Goal: Task Accomplishment & Management: Use online tool/utility

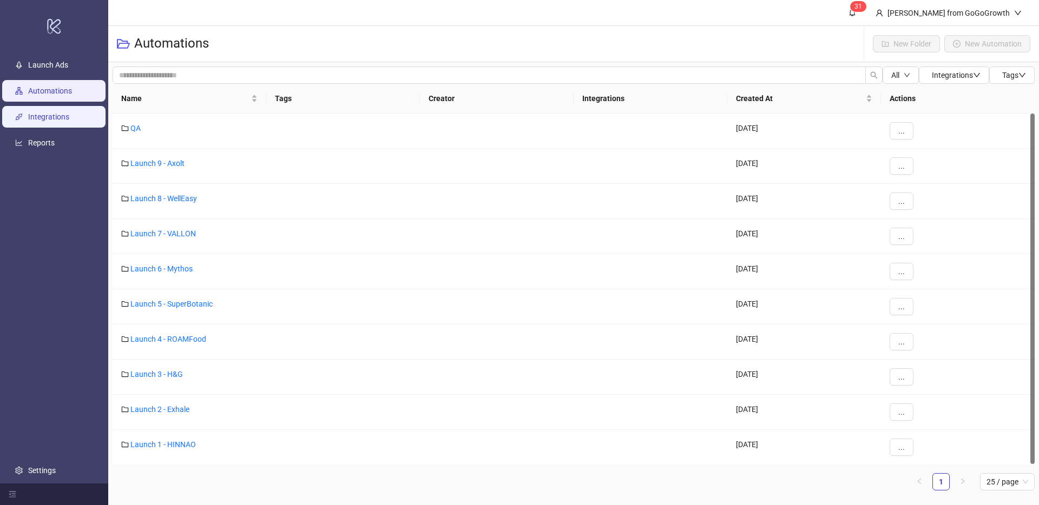
click at [42, 118] on link "Integrations" at bounding box center [48, 117] width 41 height 9
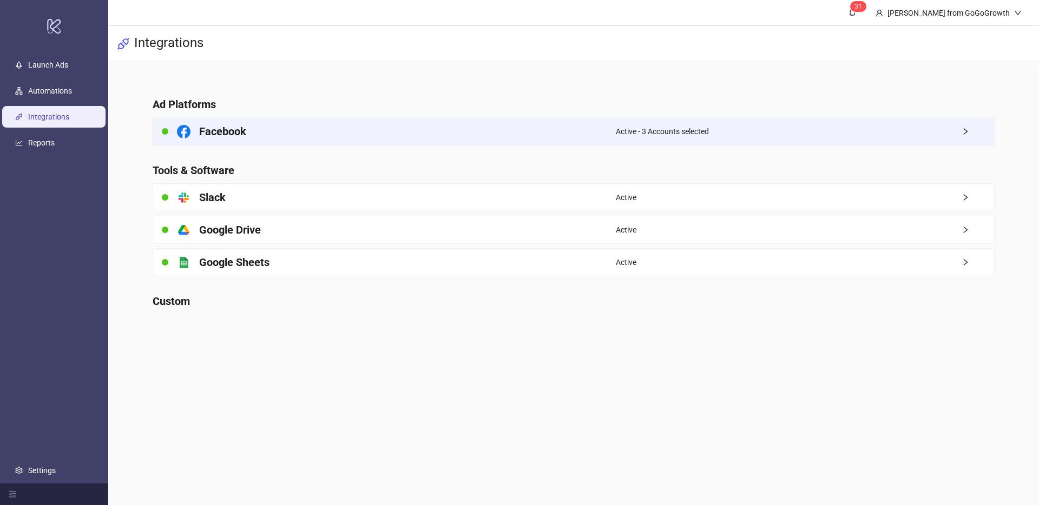
click at [315, 140] on div "Facebook" at bounding box center [384, 131] width 463 height 27
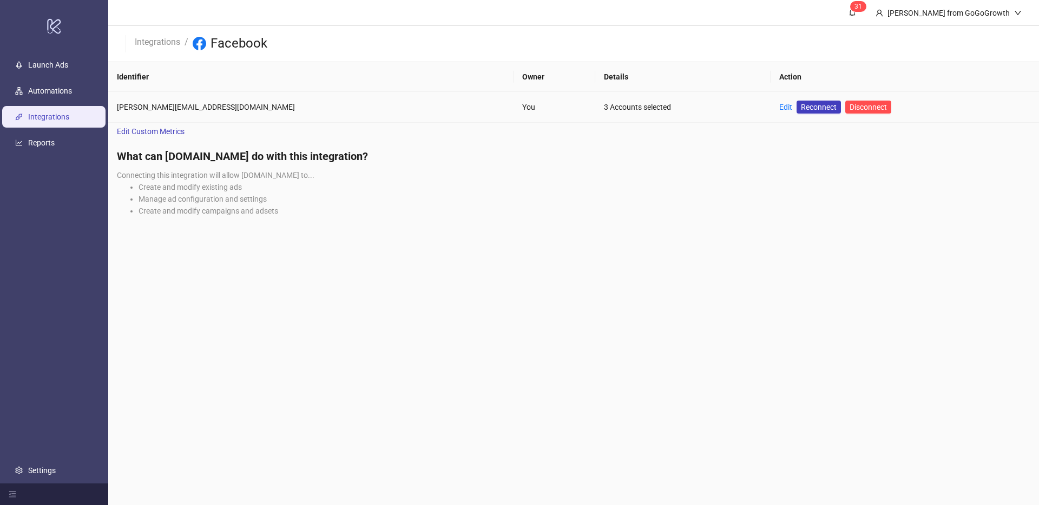
click at [770, 106] on td "Edit Reconnect Disconnect" at bounding box center [904, 107] width 268 height 31
click at [779, 106] on link "Edit" at bounding box center [785, 107] width 13 height 9
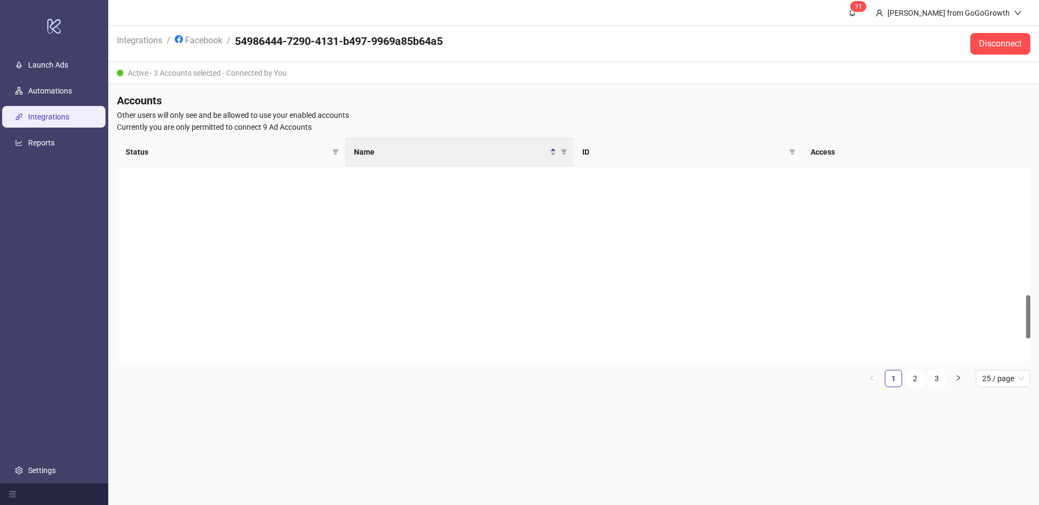
scroll to position [712, 0]
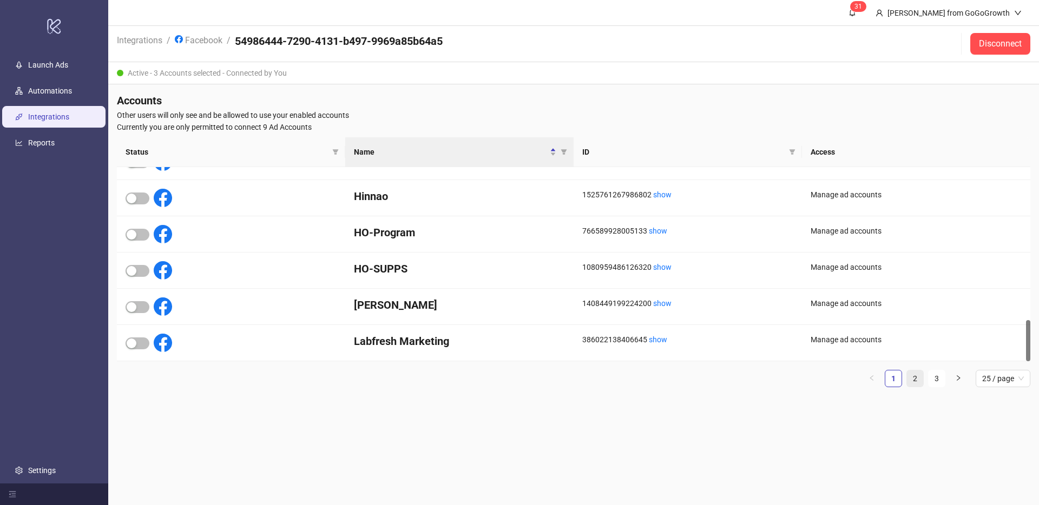
click at [912, 380] on link "2" at bounding box center [915, 379] width 16 height 16
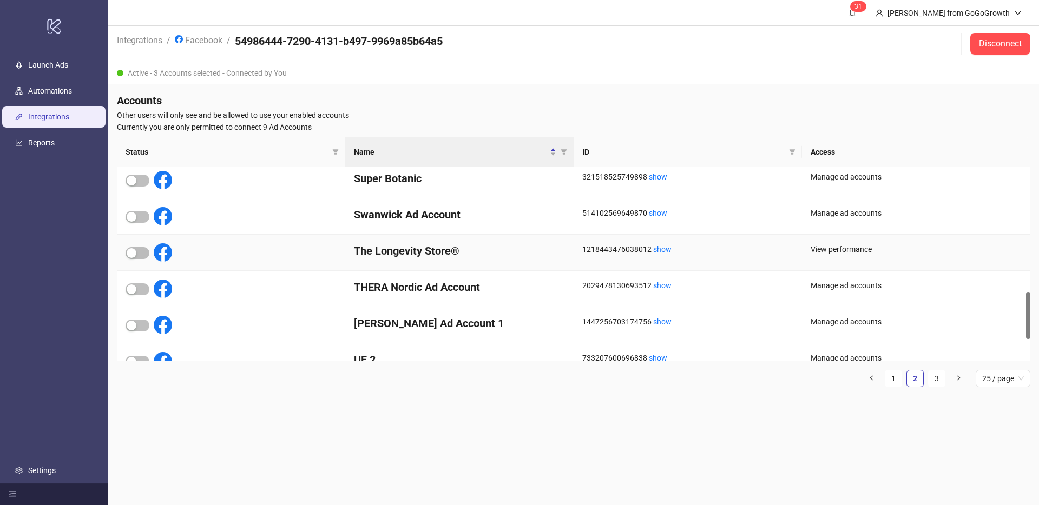
scroll to position [513, 0]
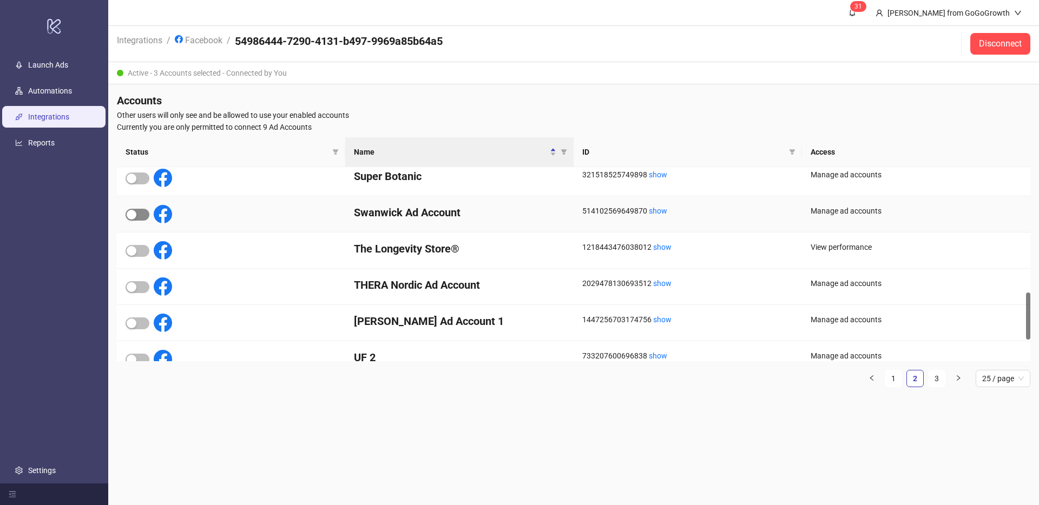
click at [147, 218] on span "button" at bounding box center [138, 215] width 24 height 12
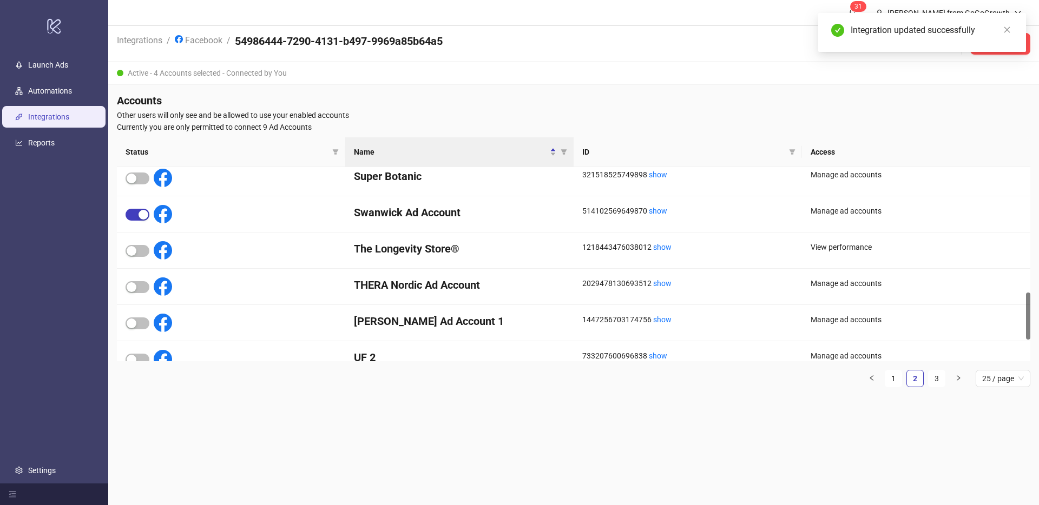
click at [61, 103] on ul "Launch Ads Automations Integrations Reports Settings" at bounding box center [54, 268] width 108 height 432
click at [63, 87] on link "Automations" at bounding box center [50, 91] width 44 height 9
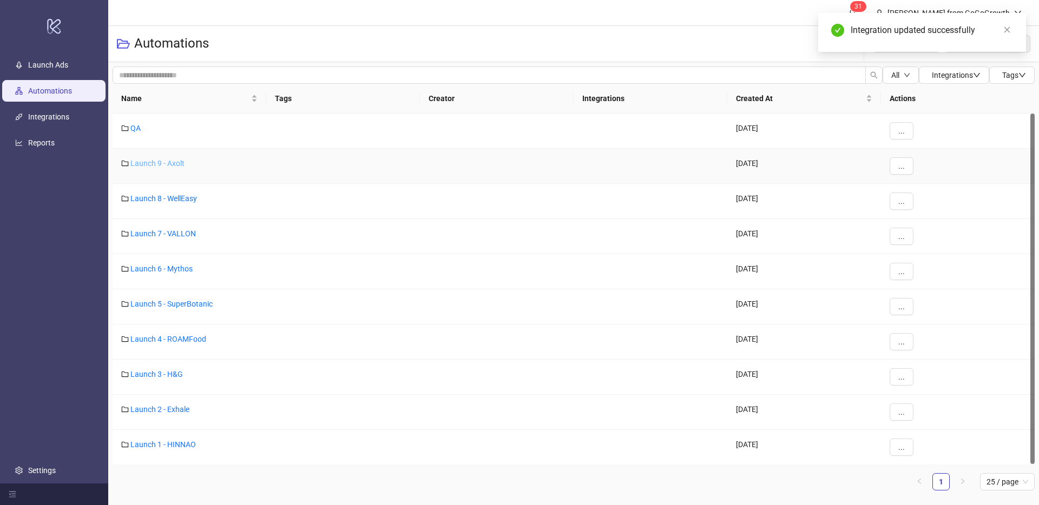
click at [164, 161] on link "Launch 9 - Axolt" at bounding box center [157, 163] width 54 height 9
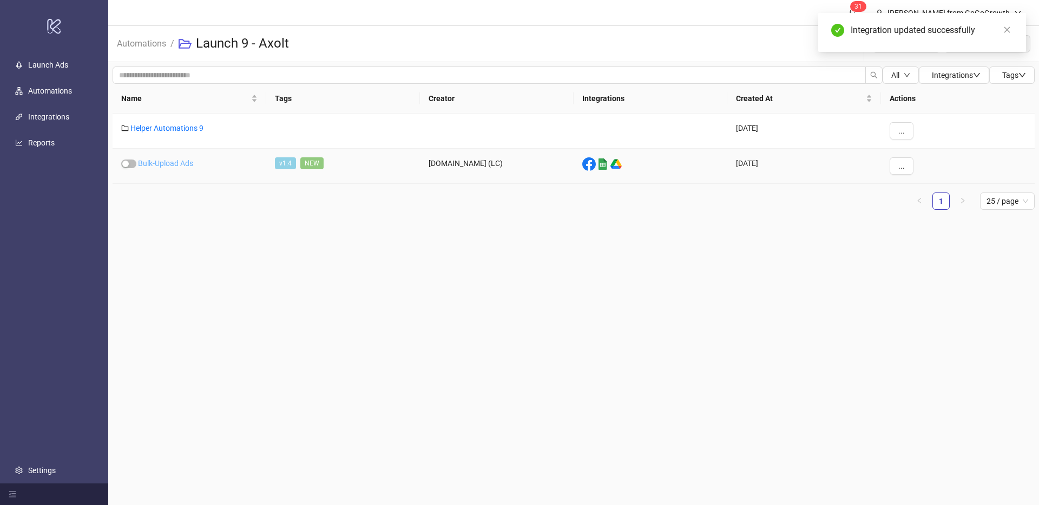
click at [182, 166] on link "Bulk-Upload Ads" at bounding box center [165, 163] width 55 height 9
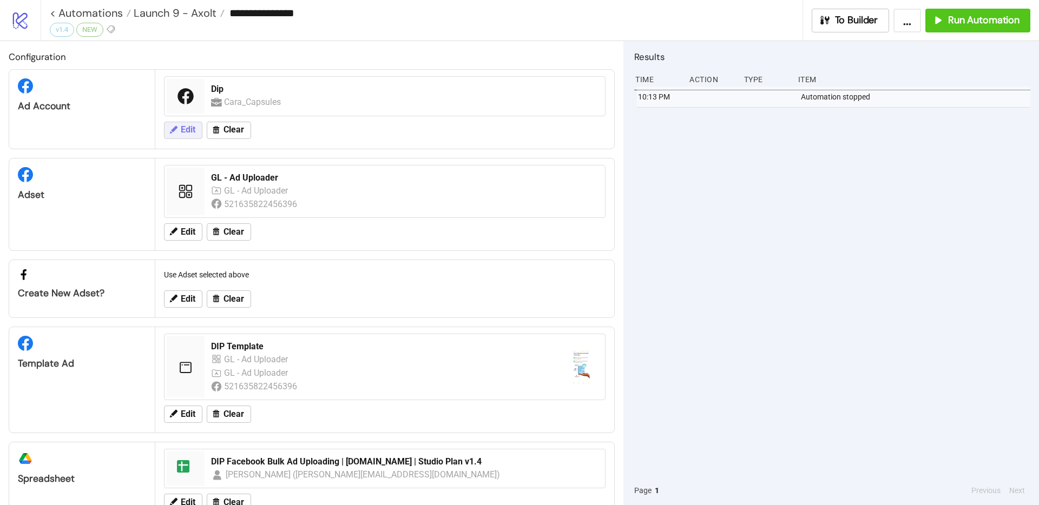
click at [197, 127] on button "Edit" at bounding box center [183, 130] width 38 height 17
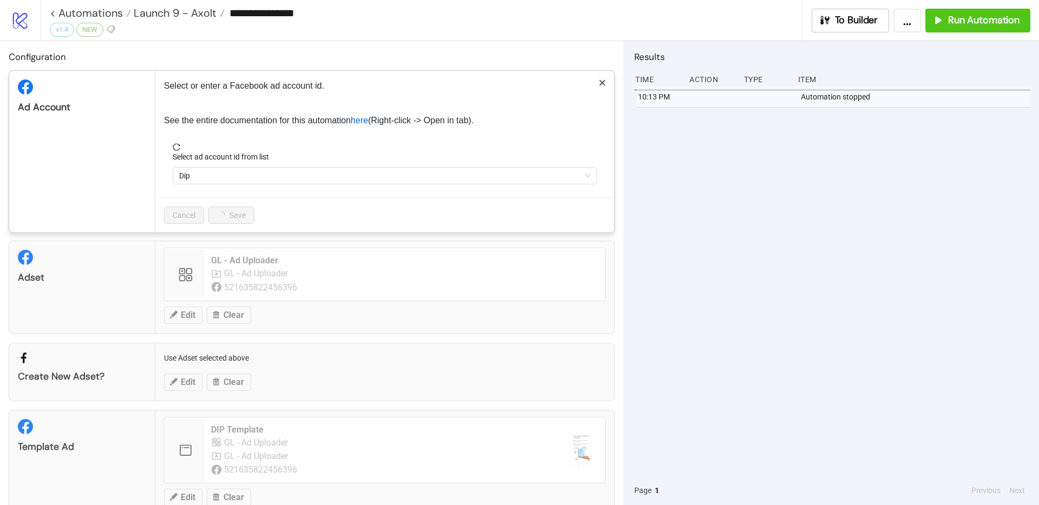
click at [242, 169] on span "Dip" at bounding box center [384, 176] width 411 height 16
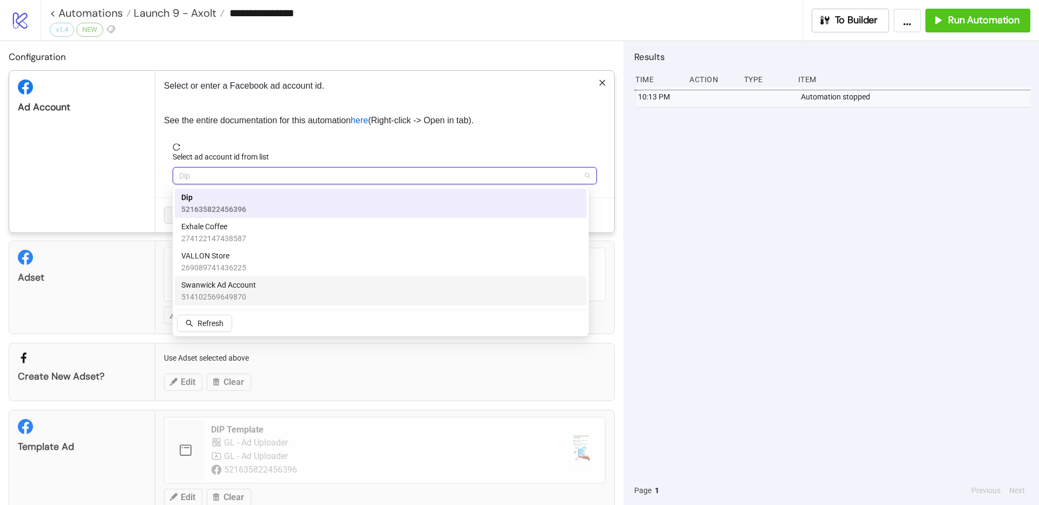
click at [230, 279] on span "Swanwick Ad Account" at bounding box center [218, 285] width 75 height 12
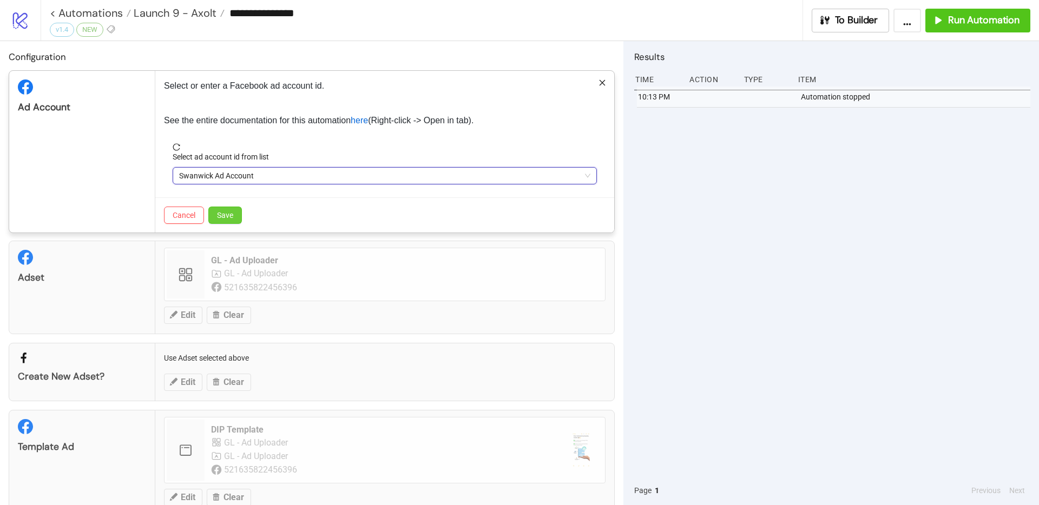
click at [236, 215] on button "Save" at bounding box center [225, 215] width 34 height 17
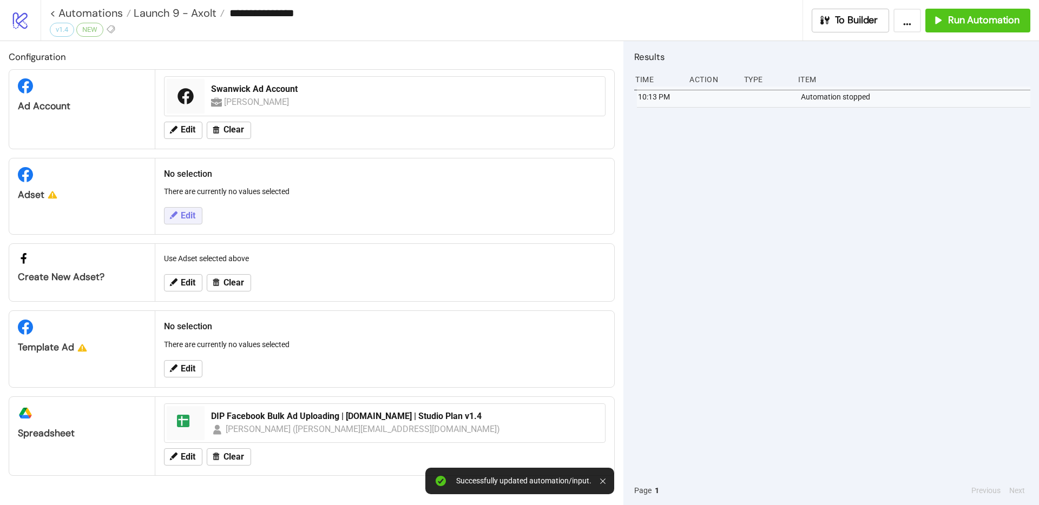
click at [194, 211] on span "Edit" at bounding box center [188, 216] width 15 height 10
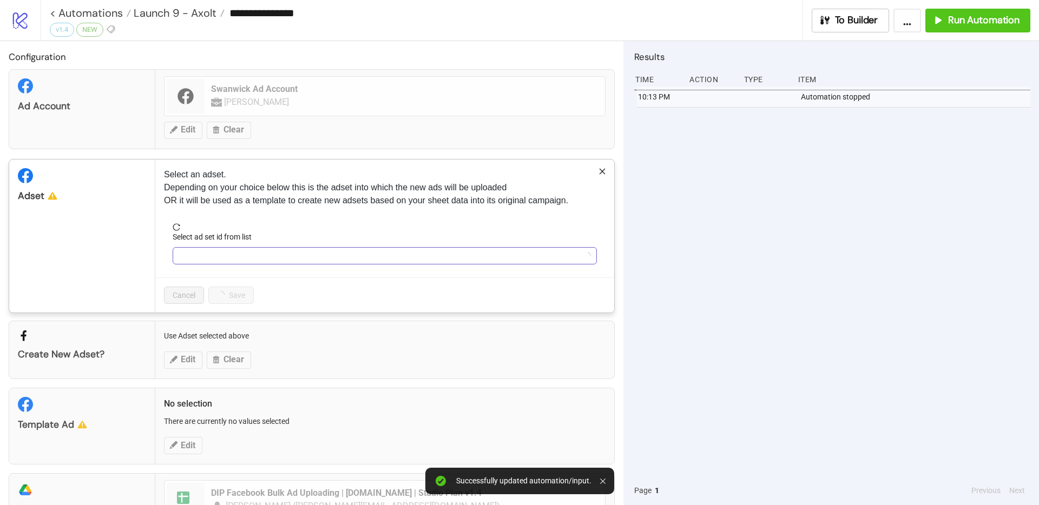
click at [206, 254] on input "Select ad set id from list" at bounding box center [379, 256] width 401 height 16
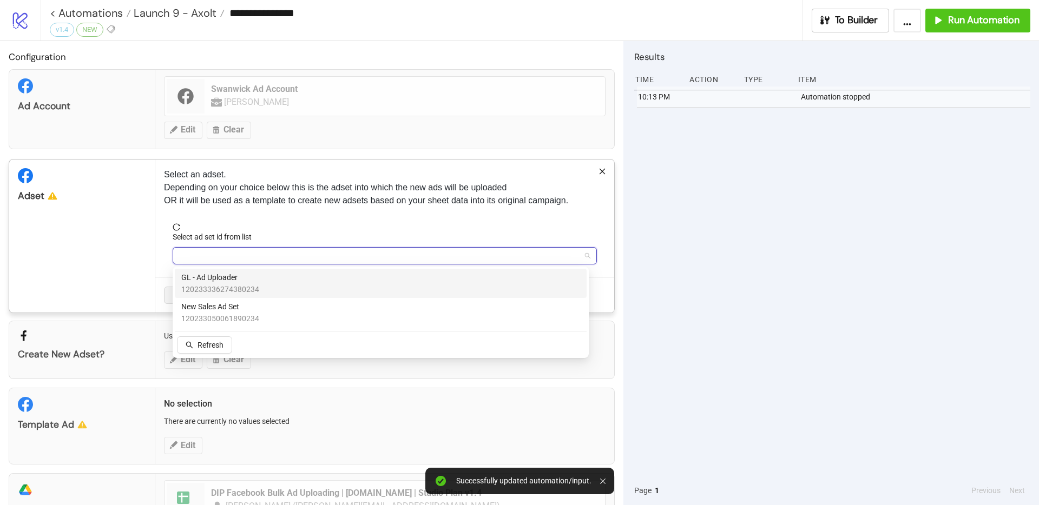
click at [221, 282] on span "GL - Ad Uploader" at bounding box center [220, 278] width 78 height 12
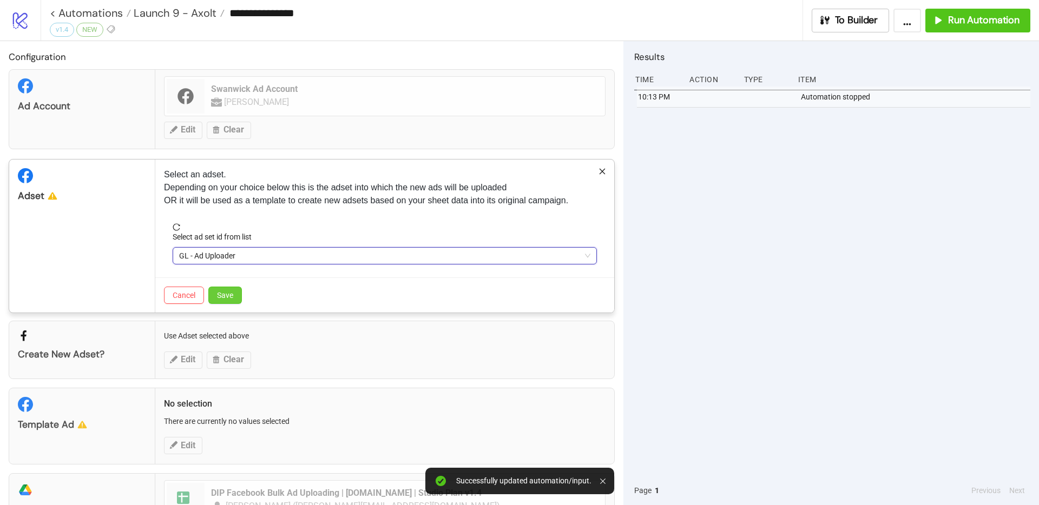
click at [235, 295] on button "Save" at bounding box center [225, 295] width 34 height 17
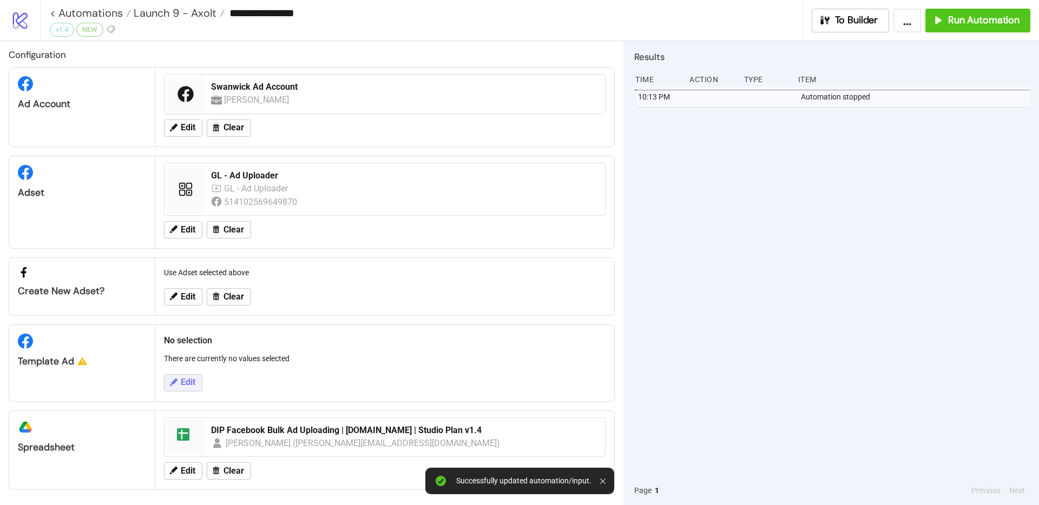
click at [181, 379] on span "Edit" at bounding box center [188, 383] width 15 height 10
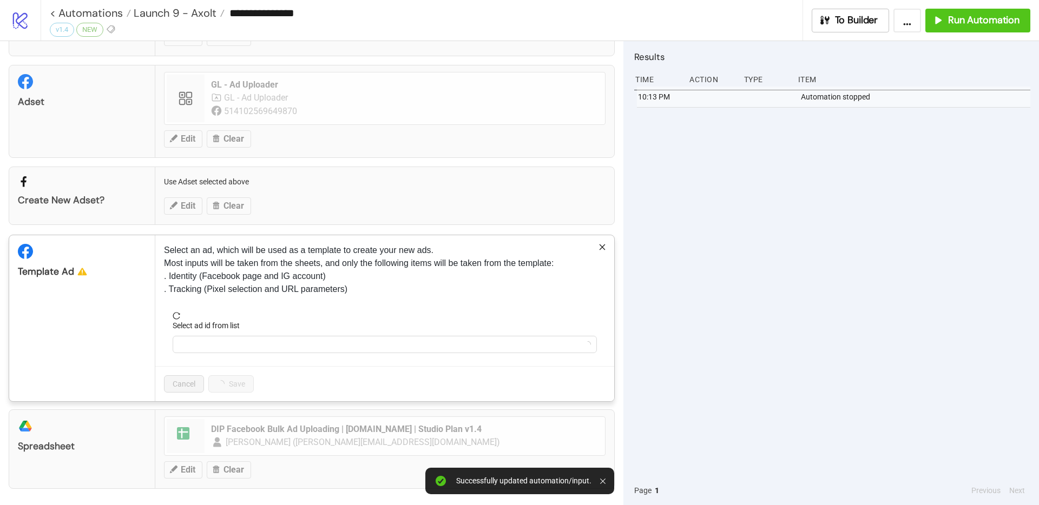
scroll to position [94, 0]
click at [226, 335] on div at bounding box center [385, 343] width 424 height 17
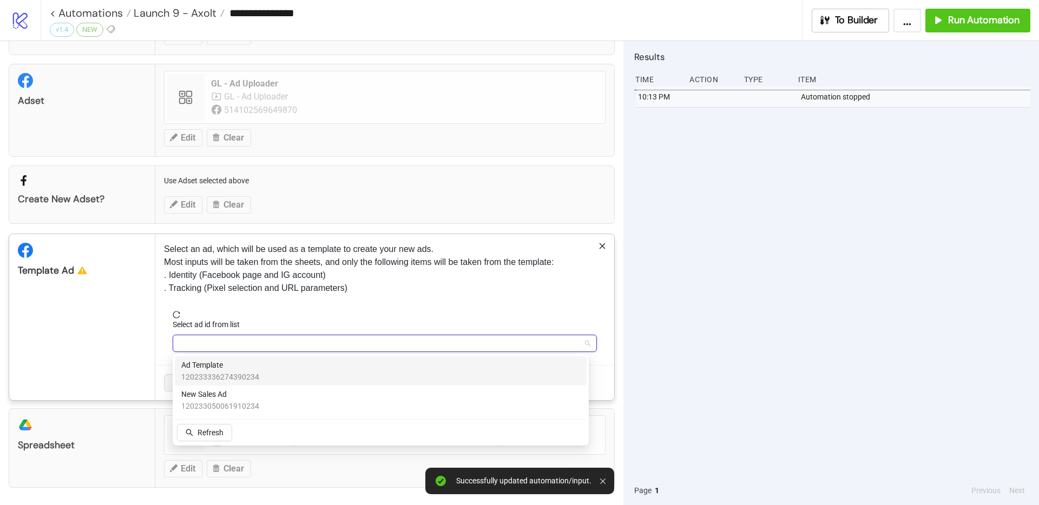
click at [218, 367] on span "Ad Template" at bounding box center [220, 365] width 78 height 12
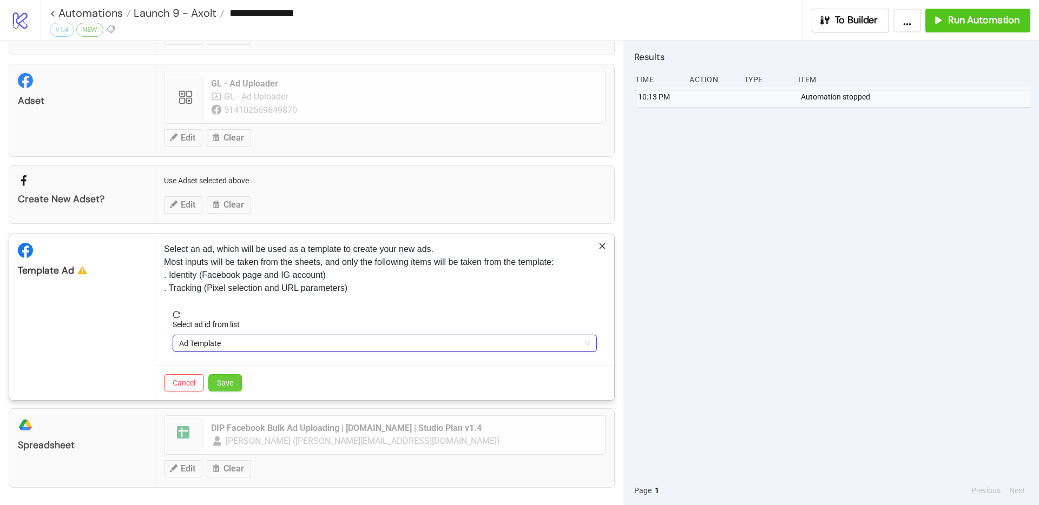
click at [234, 385] on button "Save" at bounding box center [225, 382] width 34 height 17
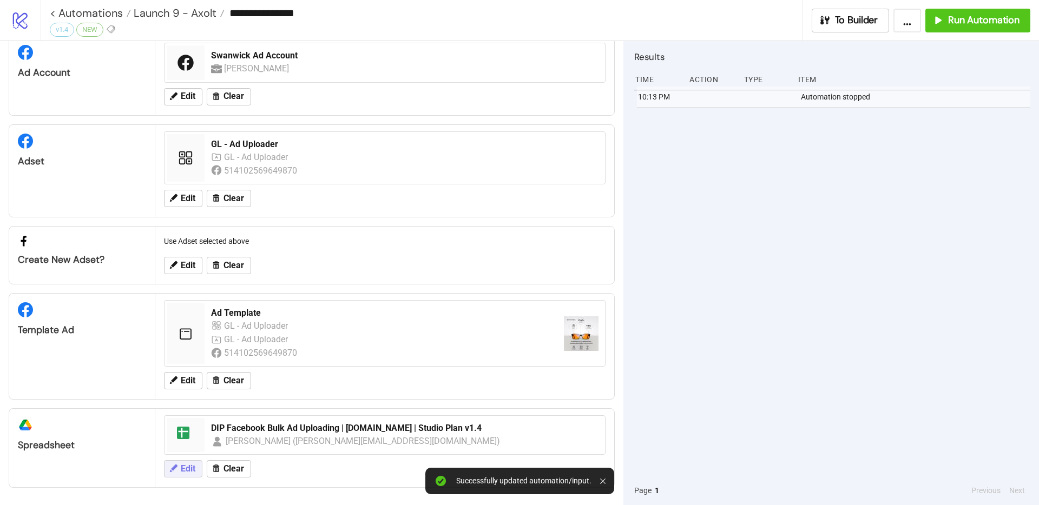
click at [192, 465] on span "Edit" at bounding box center [188, 469] width 15 height 10
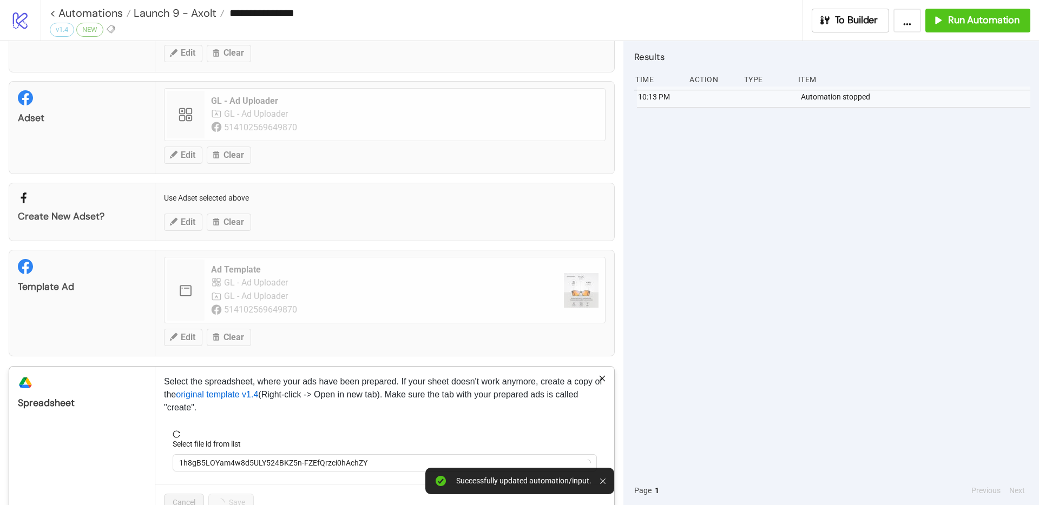
scroll to position [108, 0]
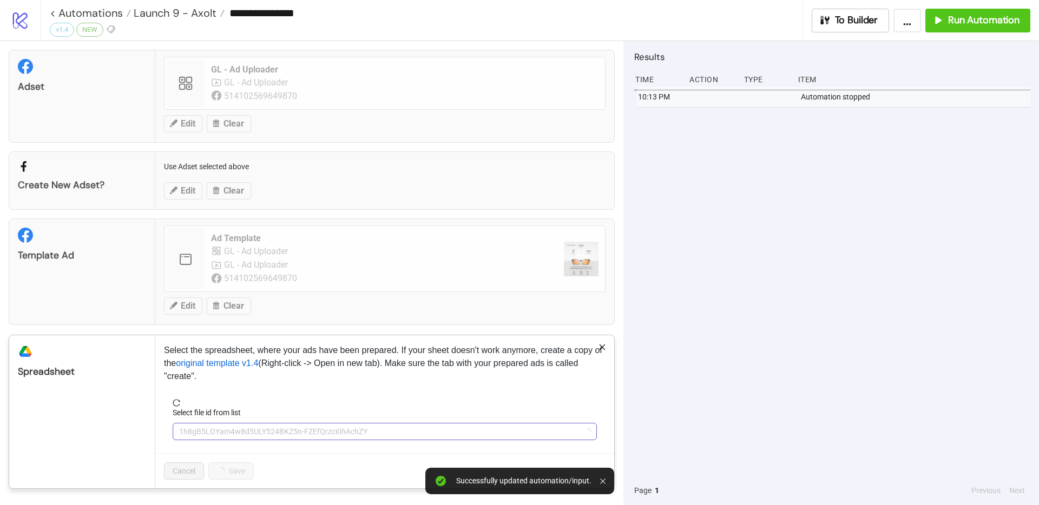
click at [232, 437] on span "1h8gB5LOYam4w8d5ULY524BKZ5n-FZEfQrzci0hAchZY" at bounding box center [384, 432] width 411 height 16
click at [216, 444] on form "Select file id from list DIP Facebook Bulk Ad Uploading | [DOMAIN_NAME] | Studi…" at bounding box center [385, 426] width 442 height 54
click at [220, 434] on span "DIP Facebook Bulk Ad Uploading | [DOMAIN_NAME] | Studio Plan v1.4" at bounding box center [384, 432] width 411 height 16
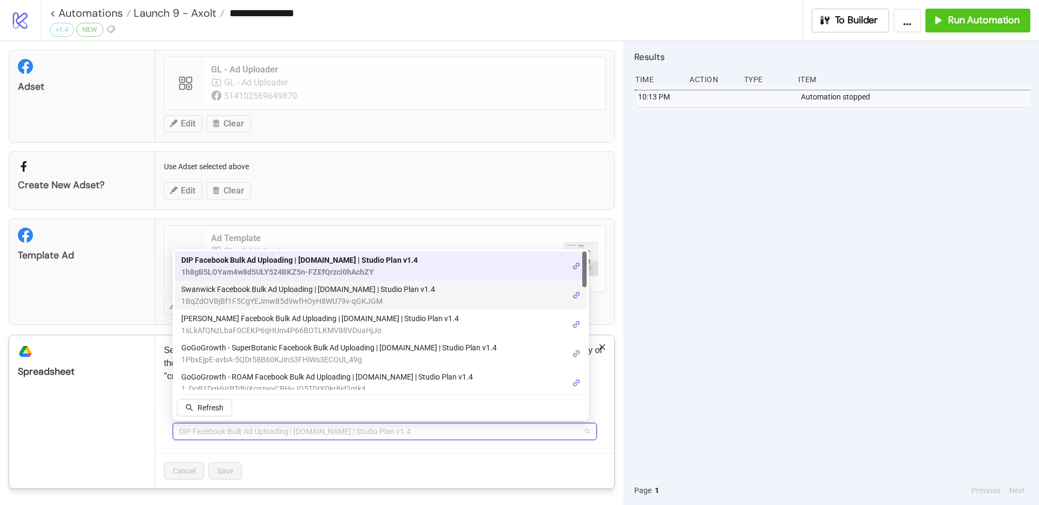
click at [245, 297] on span "1BqZdOVBjBf1F5CgYEJmw85d9wfHOyH8WU79v-qGKJGM" at bounding box center [308, 301] width 254 height 12
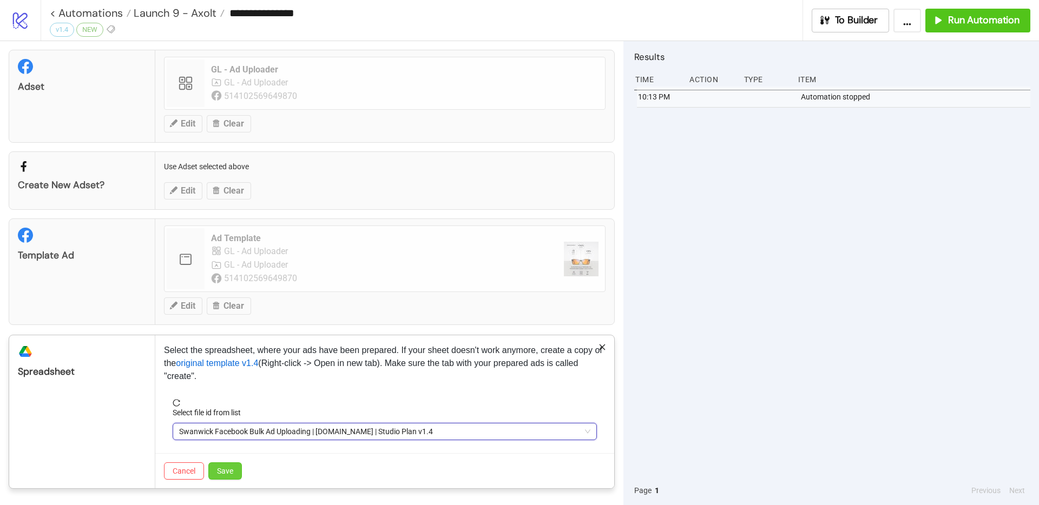
click at [222, 468] on span "Save" at bounding box center [225, 471] width 16 height 9
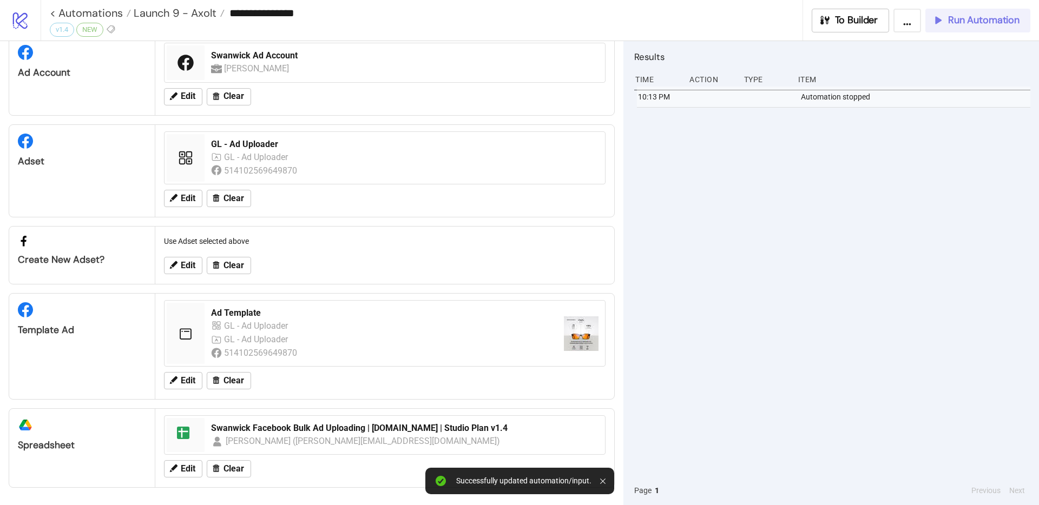
click at [949, 25] on span "Run Automation" at bounding box center [983, 20] width 71 height 12
